Goal: Task Accomplishment & Management: Use online tool/utility

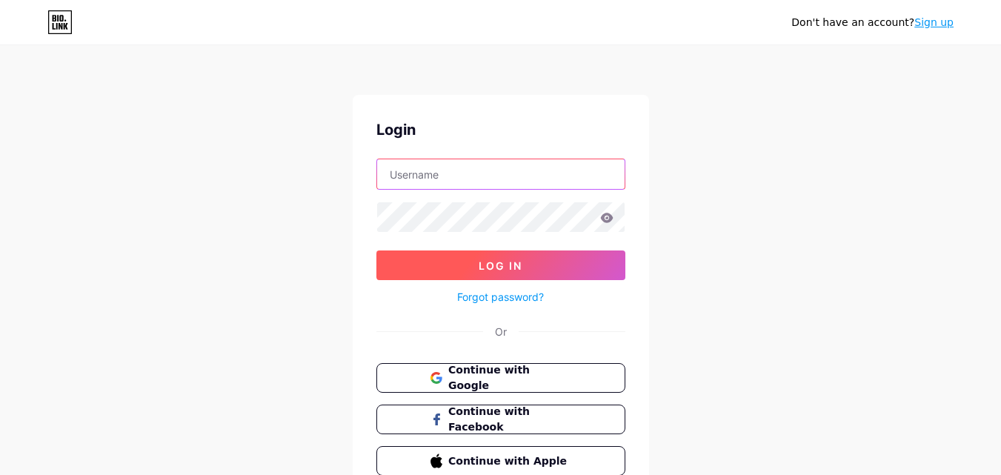
type input "[EMAIL_ADDRESS][DOMAIN_NAME]"
click at [544, 268] on button "Log In" at bounding box center [500, 265] width 249 height 30
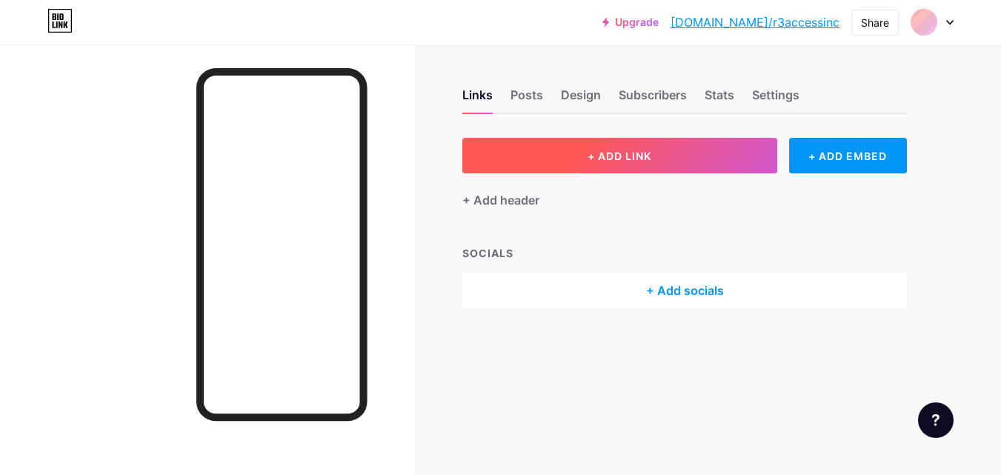
click at [666, 153] on button "+ ADD LINK" at bounding box center [619, 156] width 315 height 36
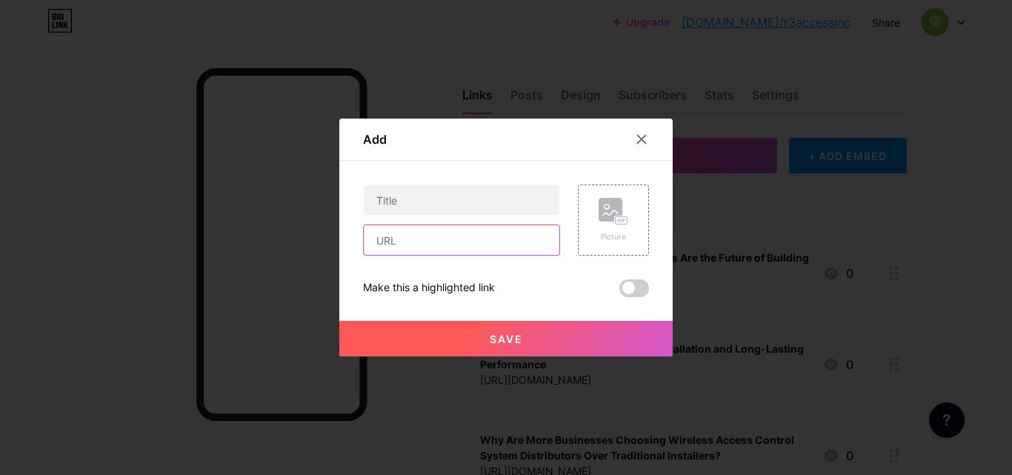
click at [419, 240] on input "text" at bounding box center [462, 240] width 196 height 30
paste input "[URL][DOMAIN_NAME]"
type input "[URL][DOMAIN_NAME]"
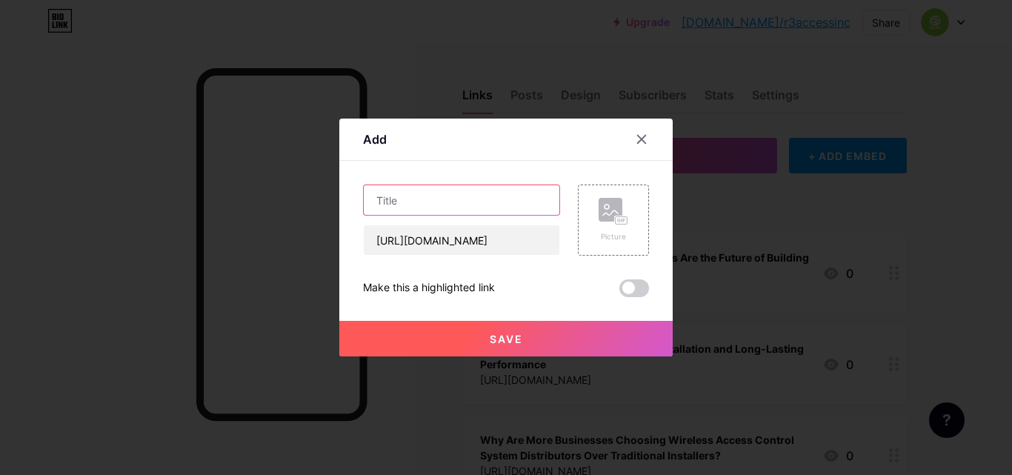
click at [449, 213] on input "text" at bounding box center [462, 200] width 196 height 30
paste input "Protect Your Building from Vehicle Threats with Crash Rated Bollards"
type input "Protect Your Building from Vehicle Threats with Crash Rated Bollards"
click at [546, 344] on button "Save" at bounding box center [505, 339] width 333 height 36
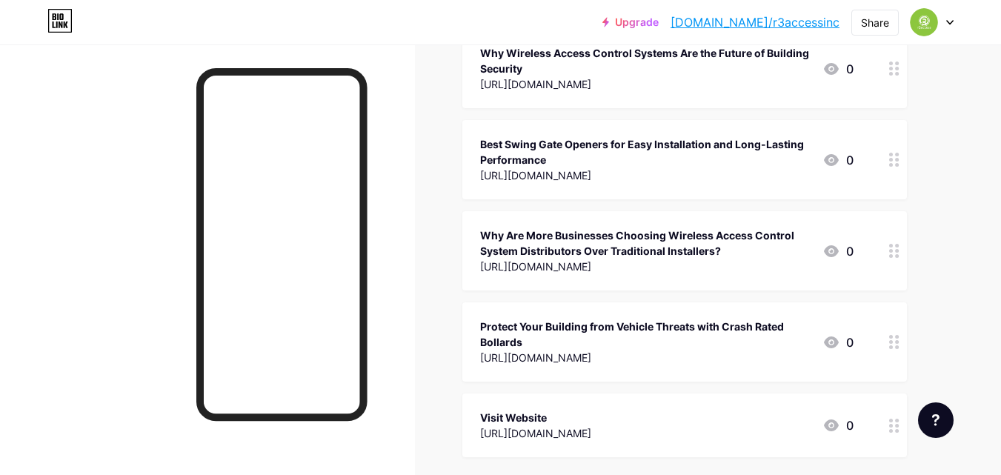
scroll to position [222, 0]
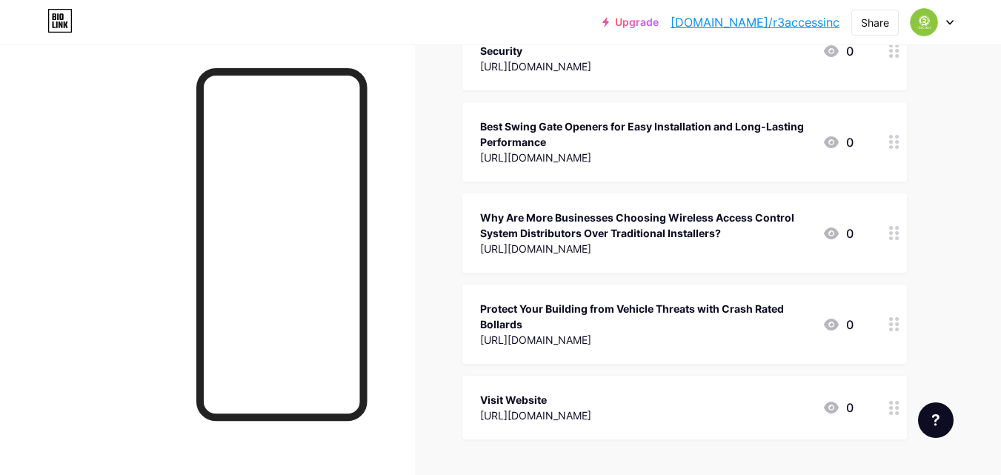
click at [706, 228] on div "Why Are More Businesses Choosing Wireless Access Control System Distributors Ov…" at bounding box center [645, 225] width 331 height 31
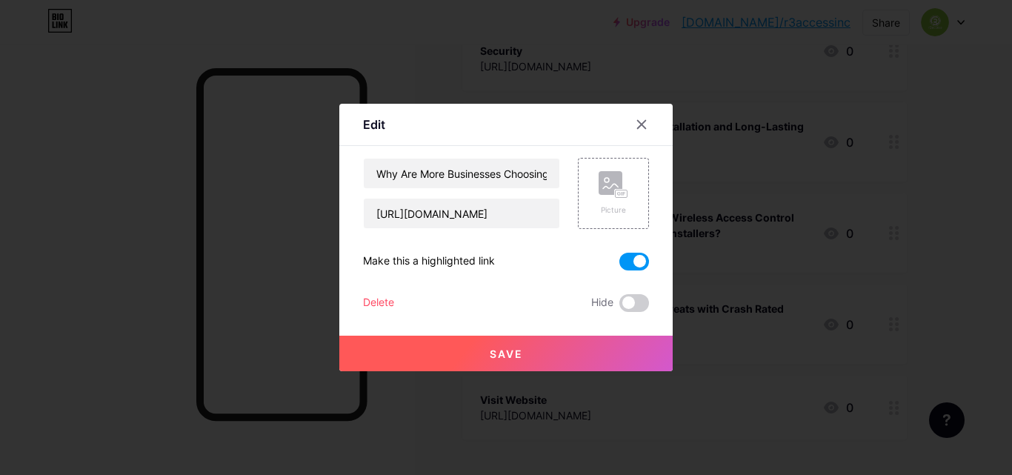
click at [769, 265] on div at bounding box center [506, 237] width 1012 height 475
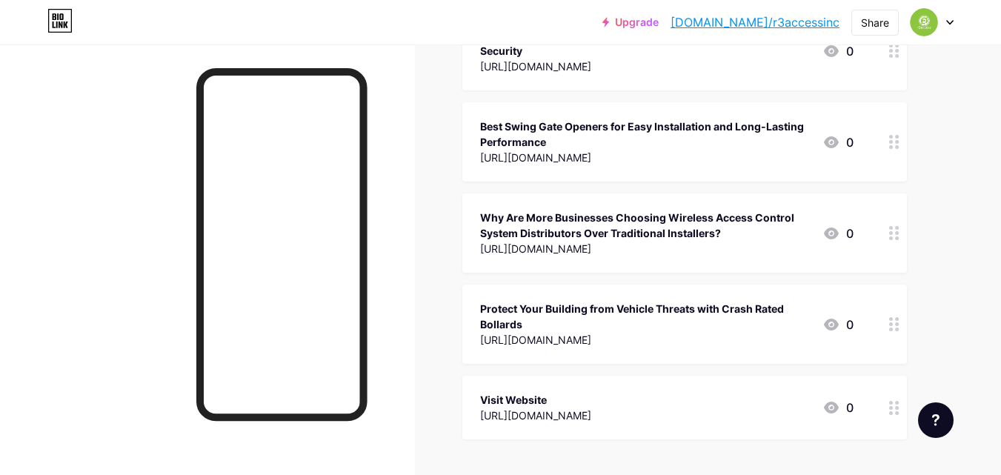
click at [738, 309] on div "Protect Your Building from Vehicle Threats with Crash Rated Bollards" at bounding box center [645, 316] width 331 height 31
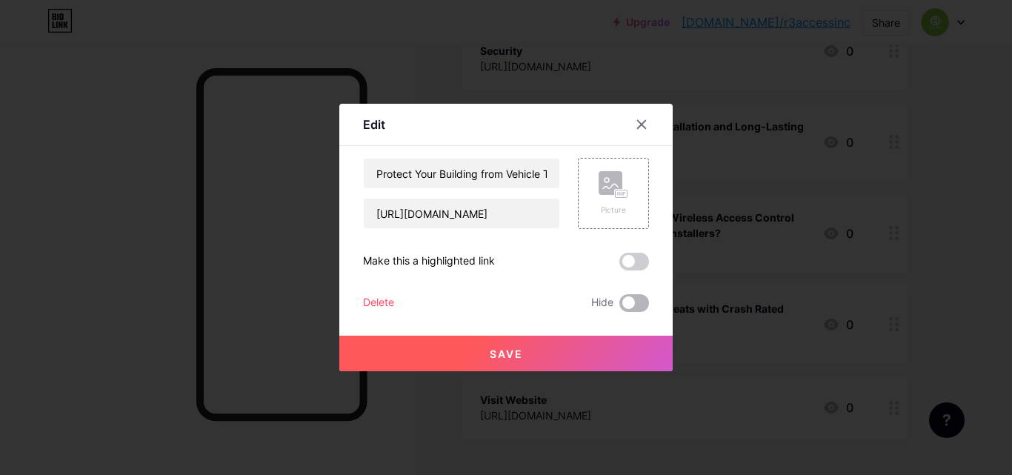
click at [637, 304] on span at bounding box center [635, 303] width 30 height 18
click at [620, 307] on input "checkbox" at bounding box center [620, 307] width 0 height 0
click at [642, 302] on span at bounding box center [635, 303] width 30 height 18
click at [620, 307] on input "checkbox" at bounding box center [620, 307] width 0 height 0
click at [637, 266] on span at bounding box center [635, 262] width 30 height 18
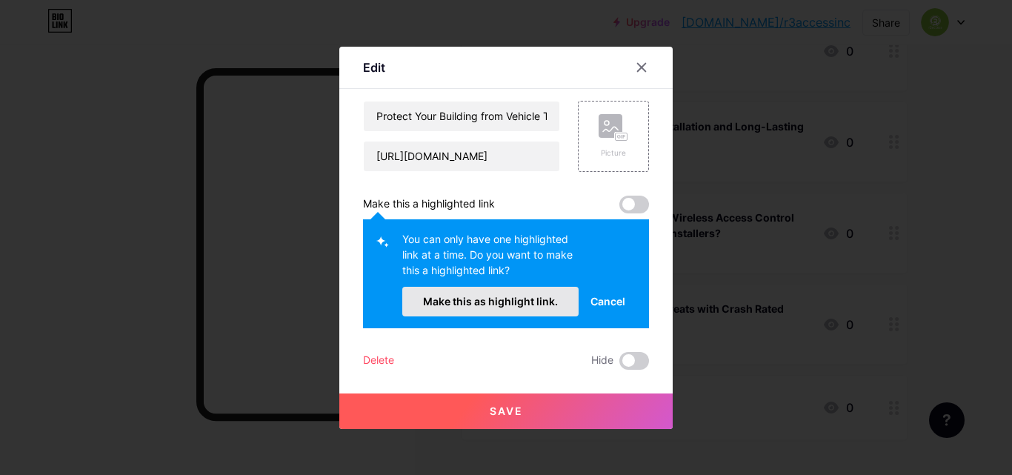
click at [532, 294] on button "Make this as highlight link." at bounding box center [490, 302] width 176 height 30
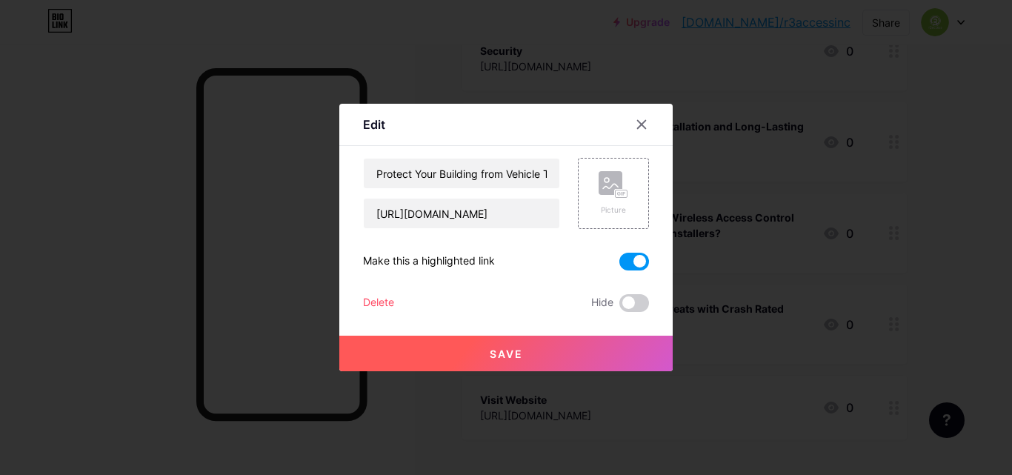
click at [547, 359] on button "Save" at bounding box center [505, 354] width 333 height 36
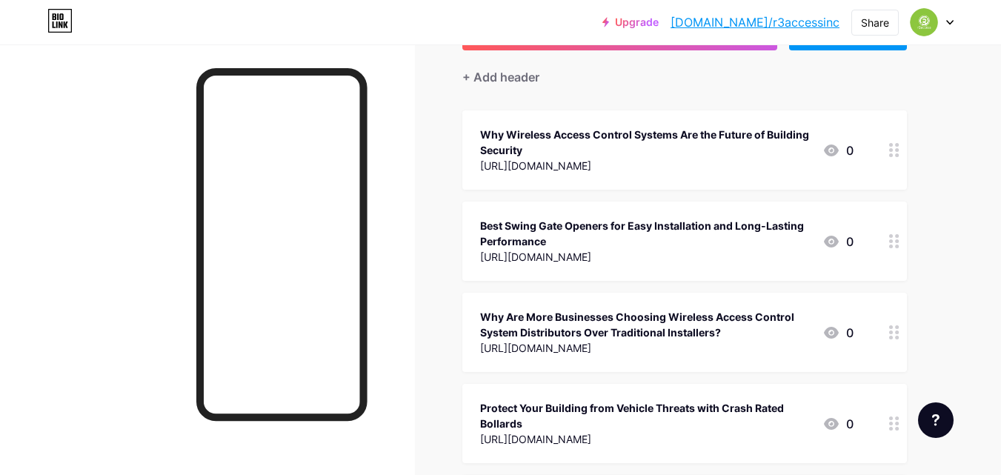
scroll to position [0, 0]
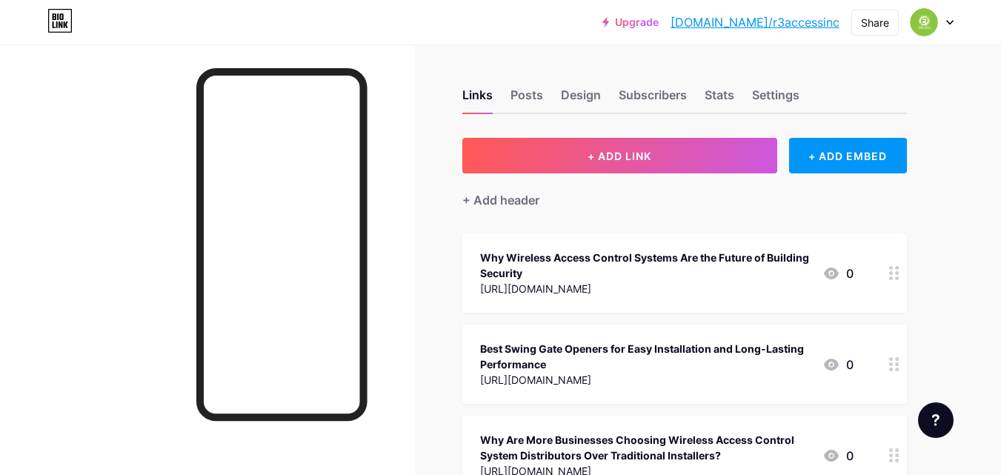
click at [763, 25] on link "[DOMAIN_NAME]/r3accessinc" at bounding box center [755, 22] width 169 height 18
